Goal: Task Accomplishment & Management: Manage account settings

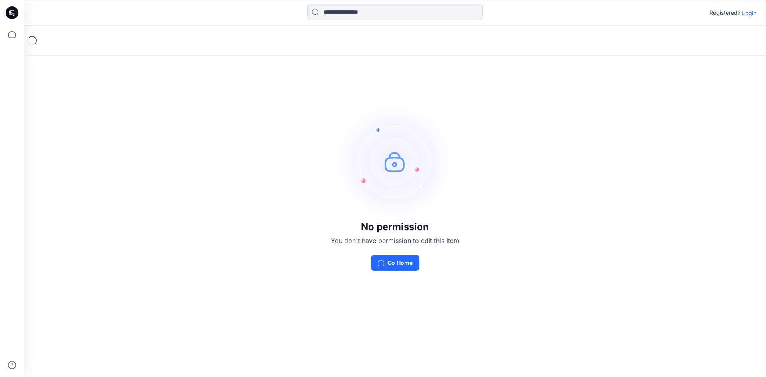
click at [393, 221] on div "No permission You don't have permission to edit this item Go Home" at bounding box center [395, 186] width 742 height 321
click at [400, 264] on button "Go Home" at bounding box center [395, 263] width 48 height 16
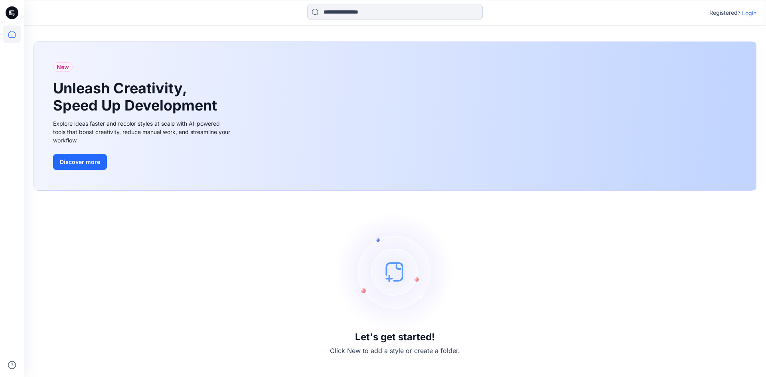
click at [750, 15] on p "Login" at bounding box center [749, 13] width 14 height 8
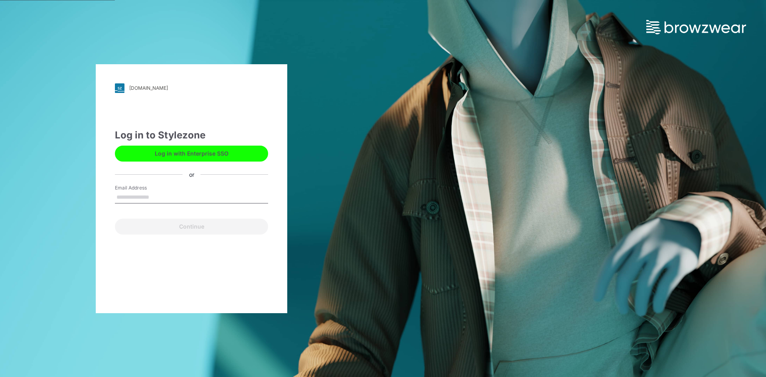
click at [179, 201] on input "Email Address" at bounding box center [191, 198] width 153 height 12
type input "**********"
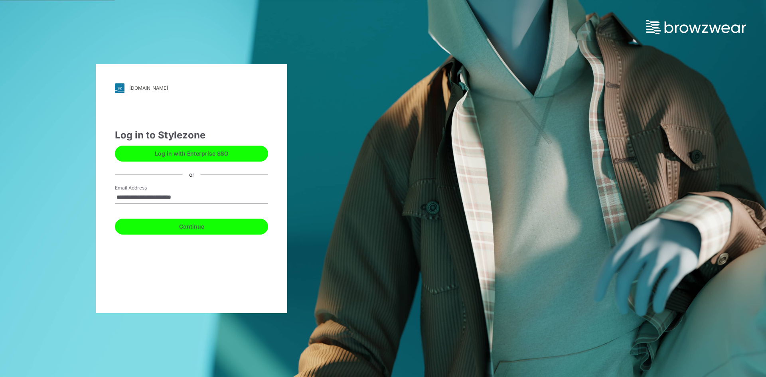
click at [187, 228] on button "Continue" at bounding box center [191, 227] width 153 height 16
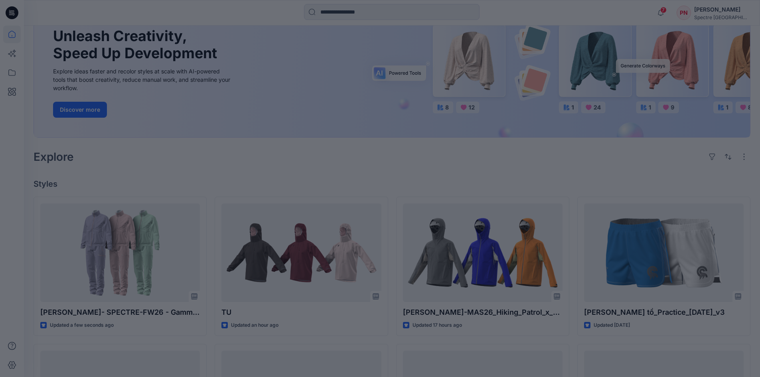
scroll to position [80, 0]
click at [357, 158] on div at bounding box center [380, 188] width 760 height 377
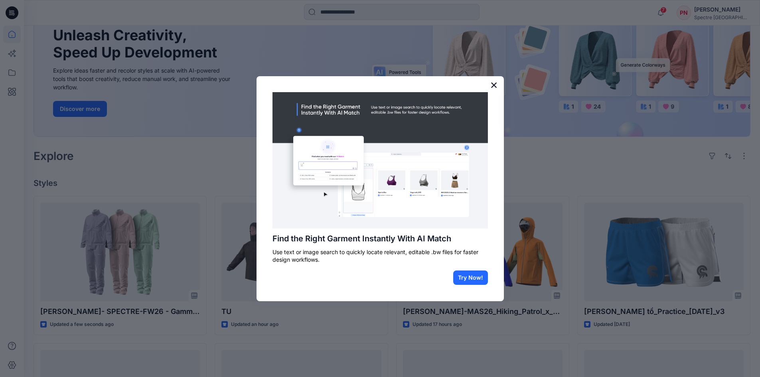
click at [495, 86] on button "×" at bounding box center [494, 85] width 8 height 13
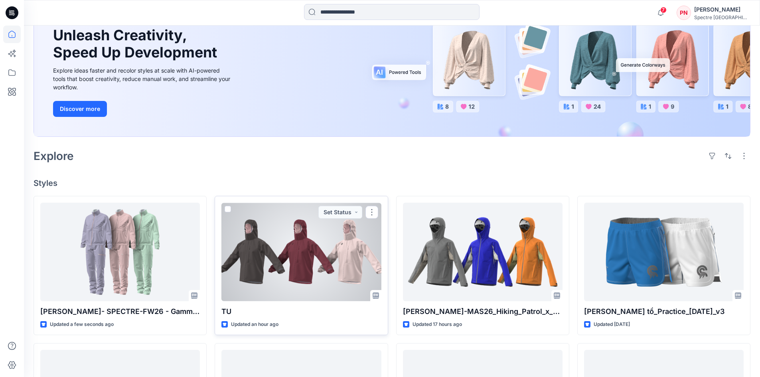
click at [229, 311] on p "TU" at bounding box center [301, 311] width 160 height 11
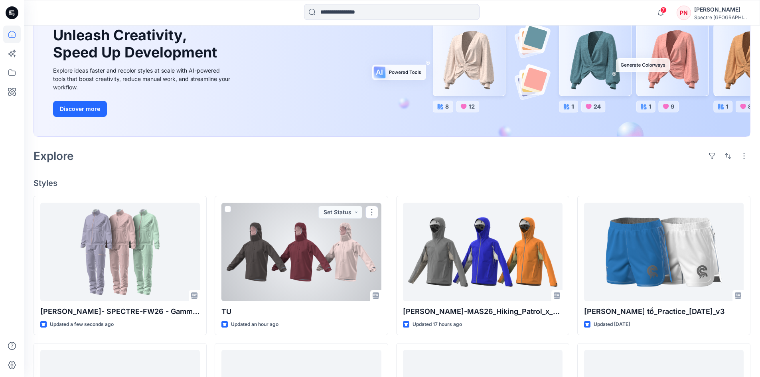
drag, startPoint x: 229, startPoint y: 311, endPoint x: 376, endPoint y: 264, distance: 154.6
click at [376, 264] on div at bounding box center [301, 252] width 160 height 99
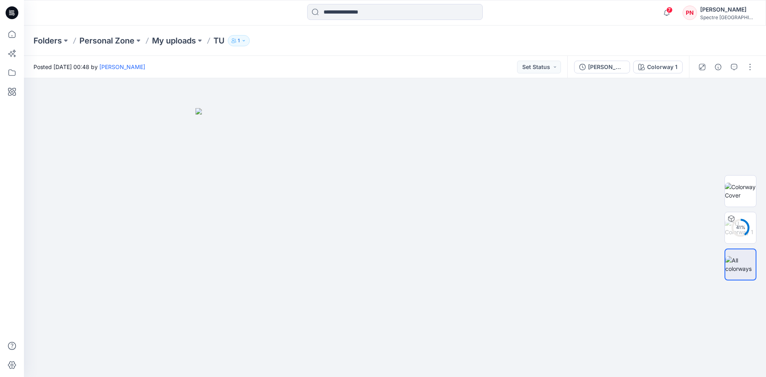
click at [225, 39] on p "TU" at bounding box center [218, 40] width 11 height 11
click at [741, 223] on img at bounding box center [740, 227] width 31 height 17
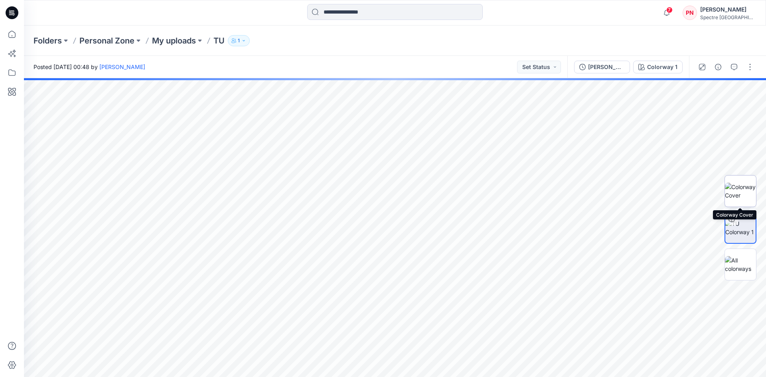
click at [743, 188] on img at bounding box center [740, 191] width 31 height 17
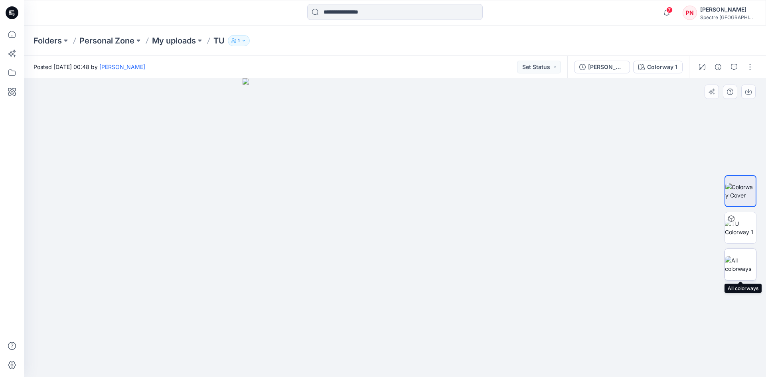
click at [737, 262] on img at bounding box center [740, 264] width 31 height 17
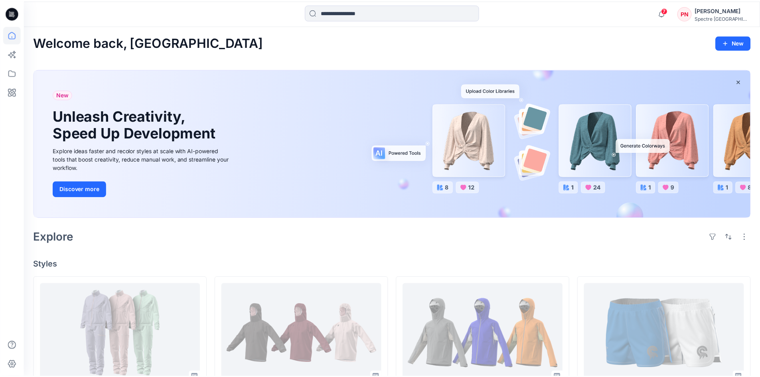
scroll to position [80, 0]
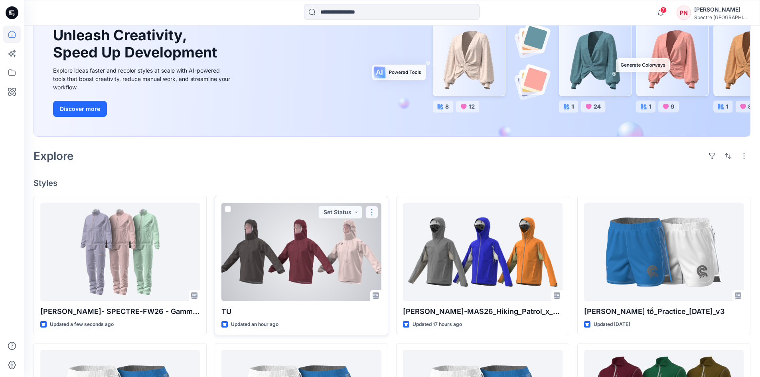
click at [374, 213] on button "button" at bounding box center [372, 212] width 13 height 13
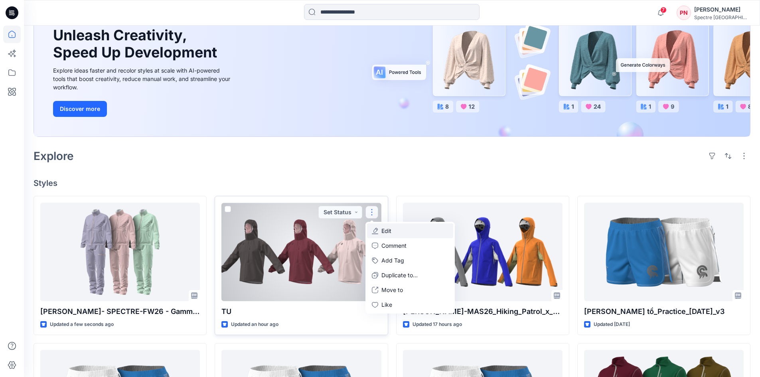
click at [383, 231] on p "Edit" at bounding box center [387, 231] width 10 height 8
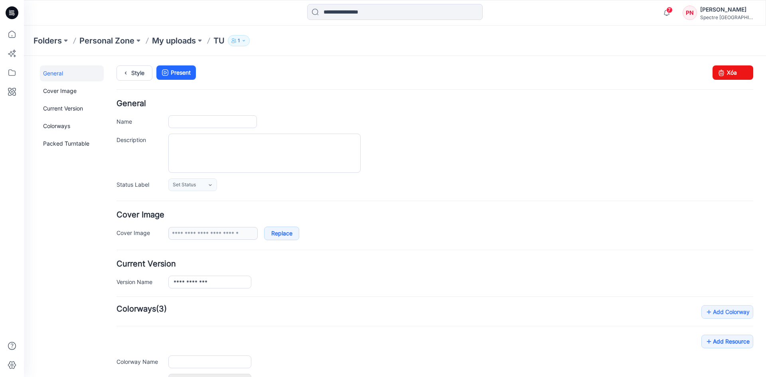
type input "**"
type input "**********"
click at [192, 125] on input "**" at bounding box center [212, 121] width 89 height 13
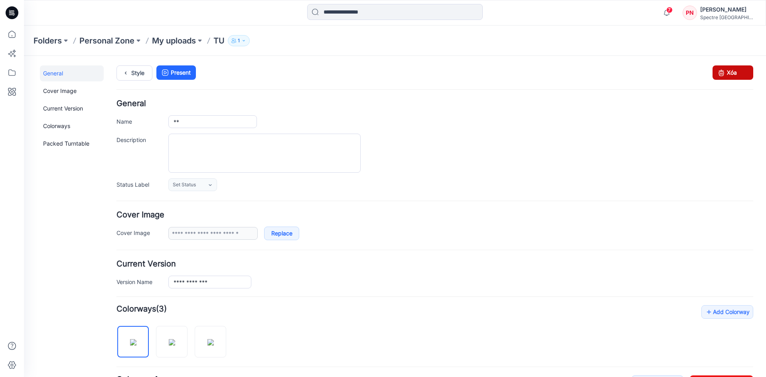
drag, startPoint x: 735, startPoint y: 77, endPoint x: 437, endPoint y: 96, distance: 297.9
click at [735, 77] on link "Xóa" at bounding box center [733, 72] width 41 height 14
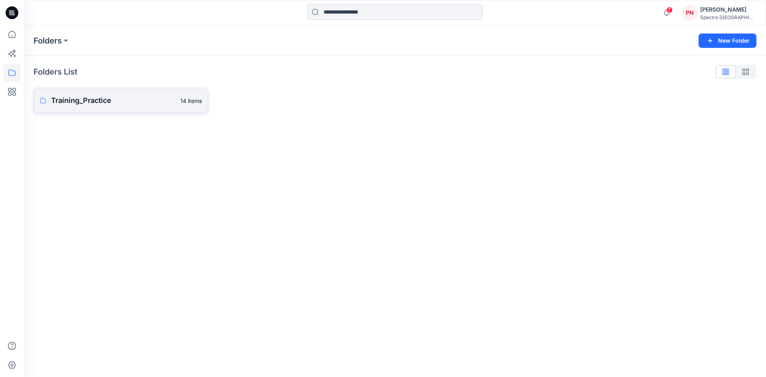
click at [71, 97] on p "Training_Practice" at bounding box center [113, 100] width 125 height 11
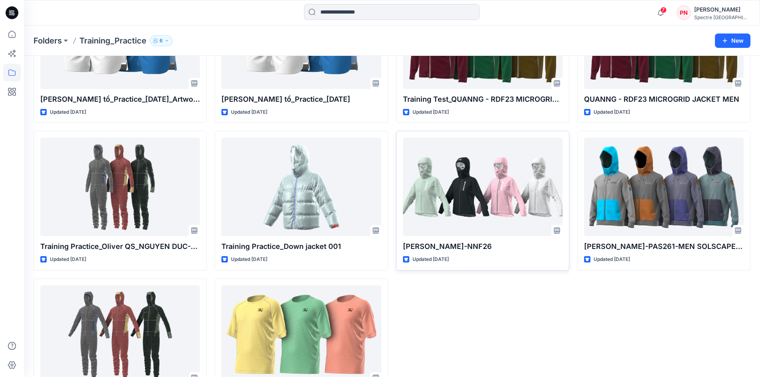
scroll to position [303, 0]
